Goal: Task Accomplishment & Management: Use online tool/utility

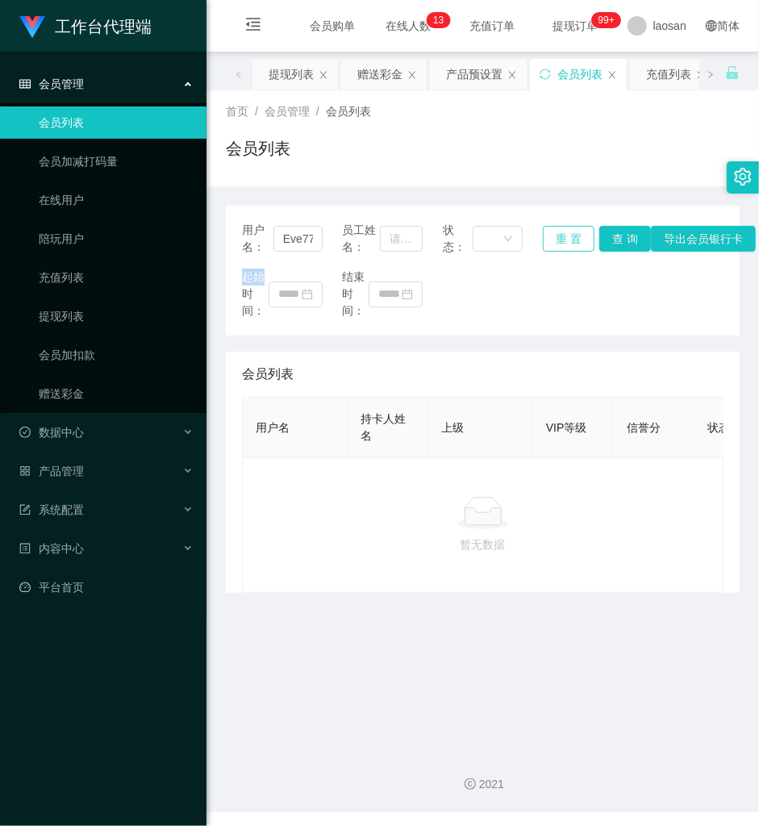
click at [574, 240] on button "重 置" at bounding box center [569, 239] width 52 height 26
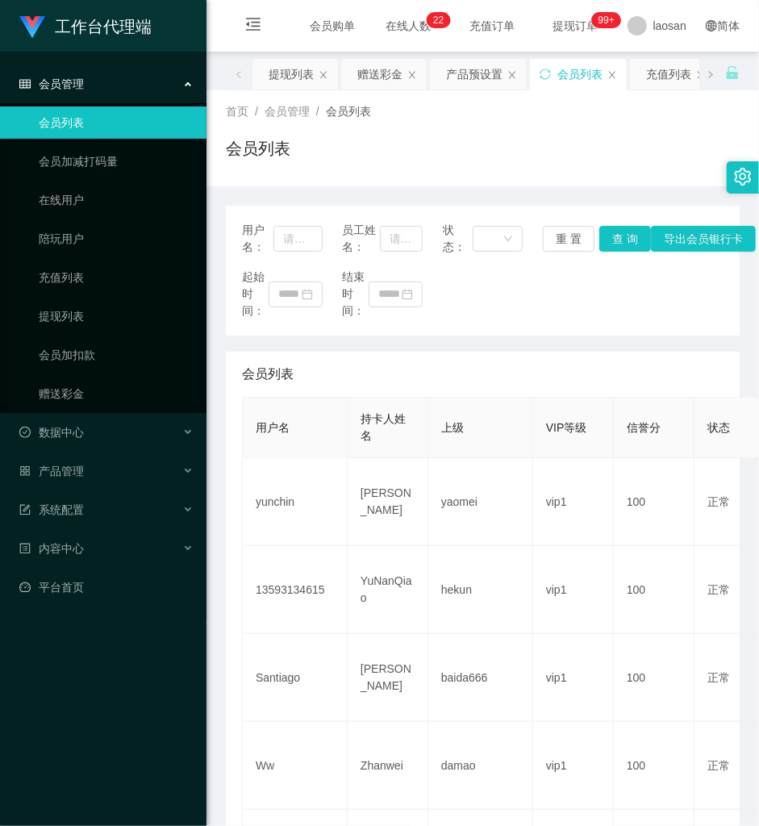
click at [466, 136] on div "会员列表" at bounding box center [483, 154] width 514 height 37
drag, startPoint x: 301, startPoint y: 239, endPoint x: 269, endPoint y: 227, distance: 33.7
click at [301, 239] on input "text" at bounding box center [298, 239] width 49 height 26
paste input "81718705"
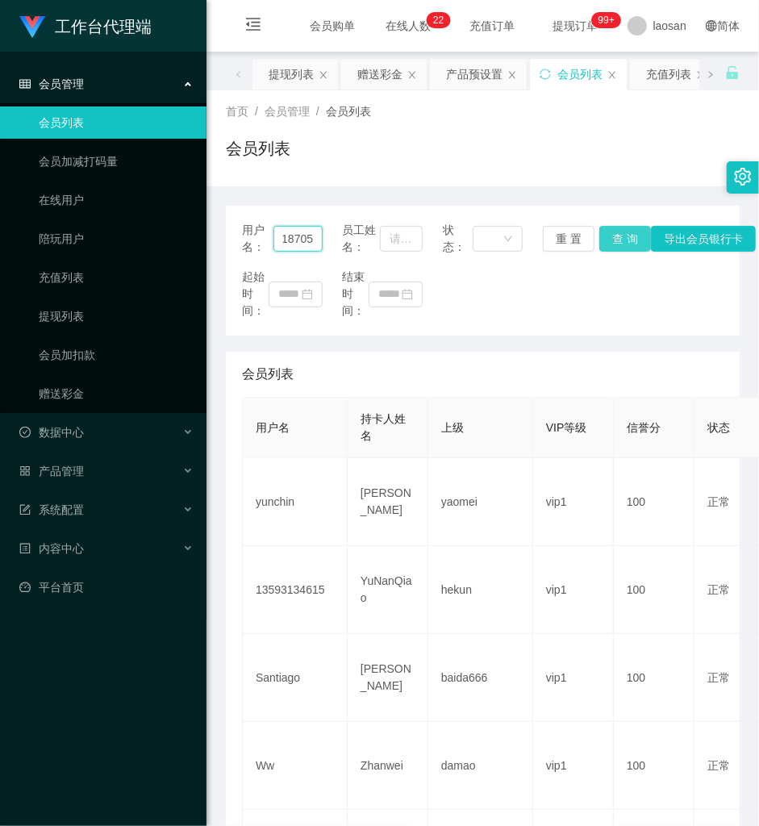
type input "81718705"
click at [617, 242] on button "查 询" at bounding box center [625, 239] width 52 height 26
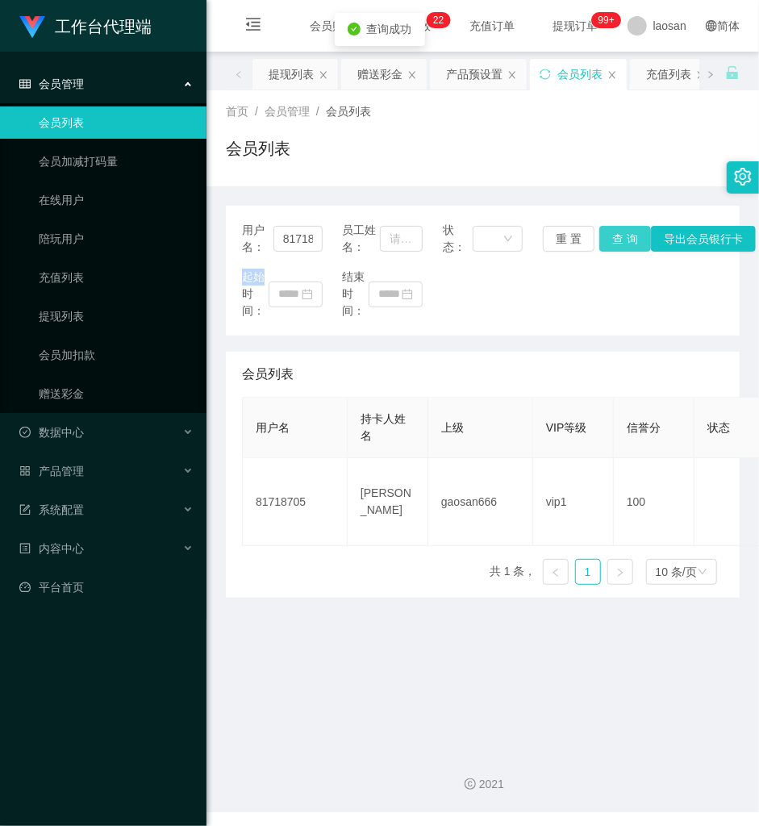
click at [617, 242] on div "用户名： 81718705 员工姓名： 状态： 重 置 查 询 导出会员银行卡" at bounding box center [483, 239] width 482 height 34
click at [81, 389] on link "赠送彩金" at bounding box center [116, 394] width 155 height 32
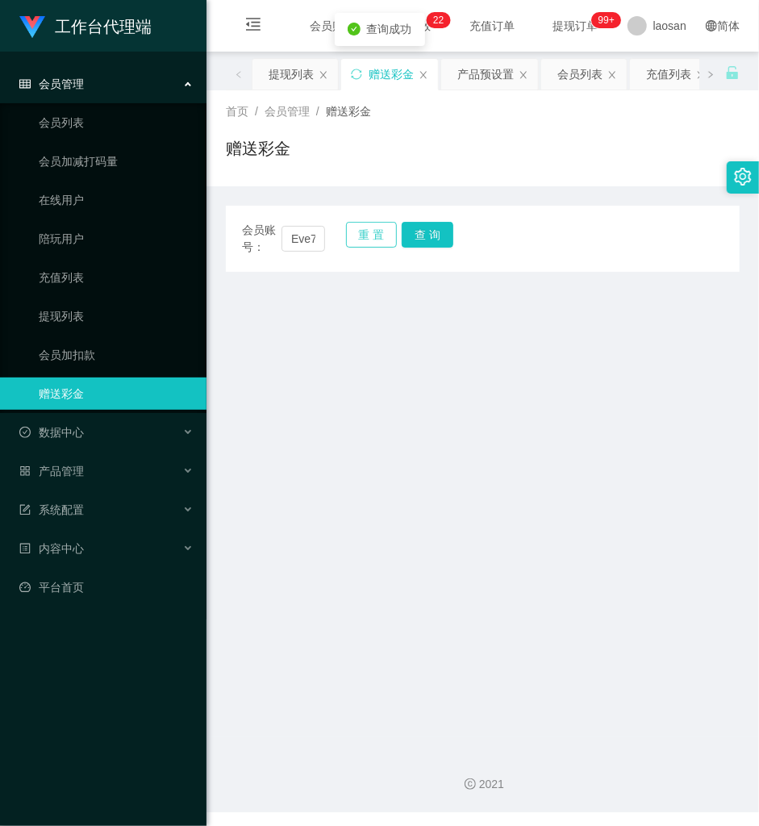
click at [350, 231] on button "重 置" at bounding box center [372, 235] width 52 height 26
drag, startPoint x: 299, startPoint y: 240, endPoint x: 378, endPoint y: 243, distance: 79.1
click at [311, 243] on input "text" at bounding box center [304, 239] width 44 height 26
paste input "81718705"
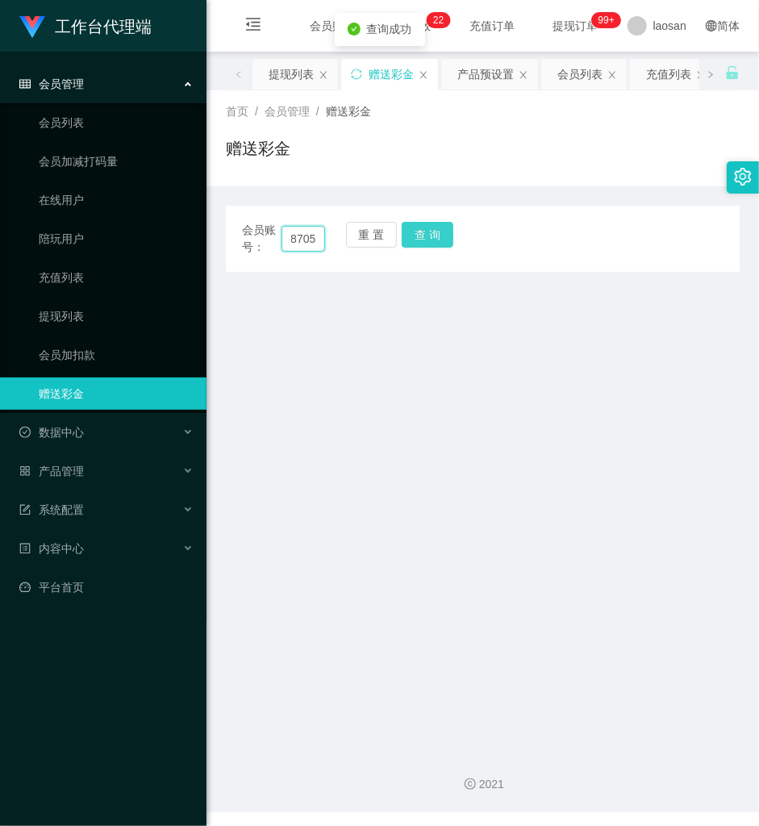
type input "81718705"
click at [416, 237] on button "查 询" at bounding box center [428, 235] width 52 height 26
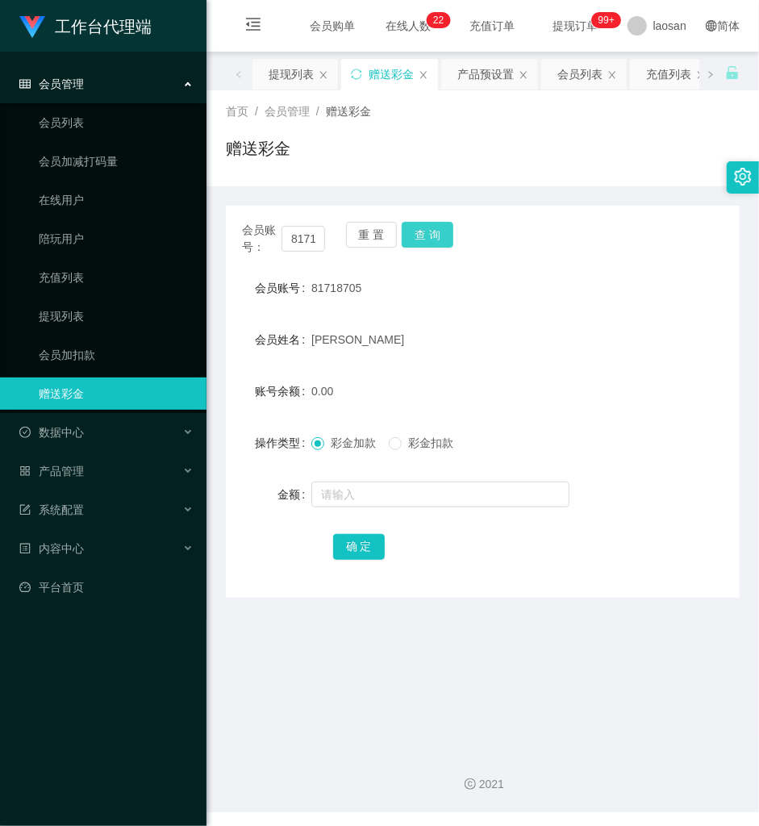
drag, startPoint x: 416, startPoint y: 237, endPoint x: 381, endPoint y: 336, distance: 104.6
click at [420, 237] on button "查 询" at bounding box center [428, 235] width 52 height 26
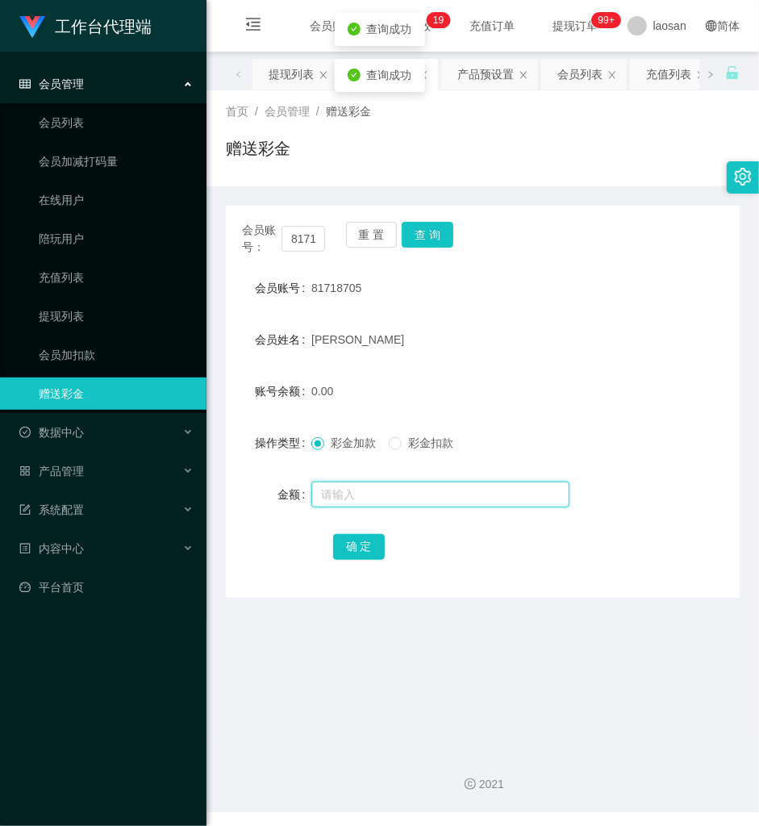
click at [371, 494] on input "text" at bounding box center [440, 495] width 258 height 26
type input "500"
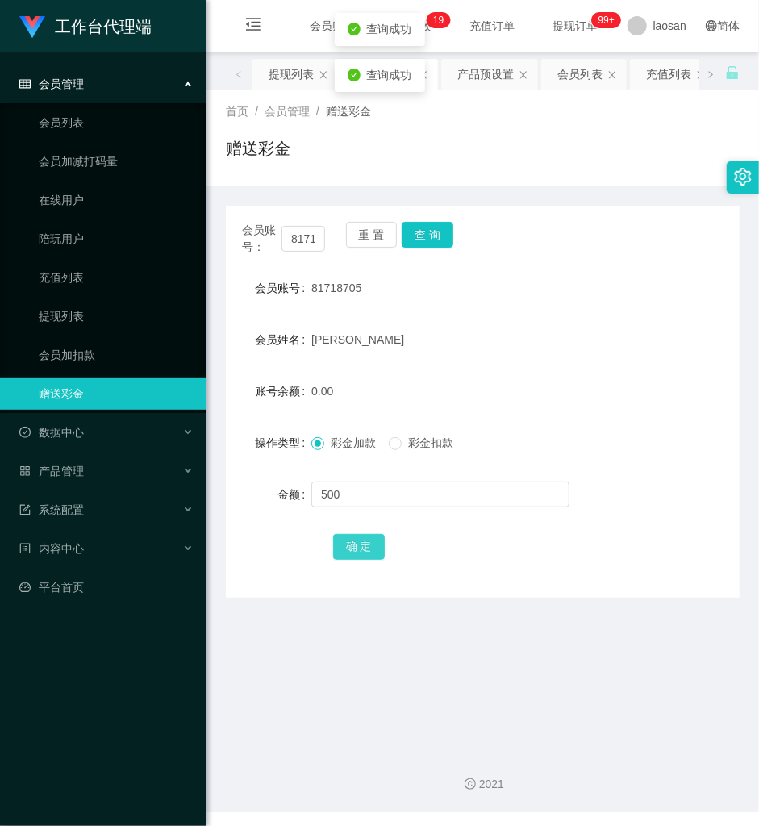
click at [356, 549] on button "确 定" at bounding box center [359, 547] width 52 height 26
click at [595, 229] on div "会员账号： 81718705 重 置 查 询" at bounding box center [483, 239] width 514 height 34
